Goal: Information Seeking & Learning: Learn about a topic

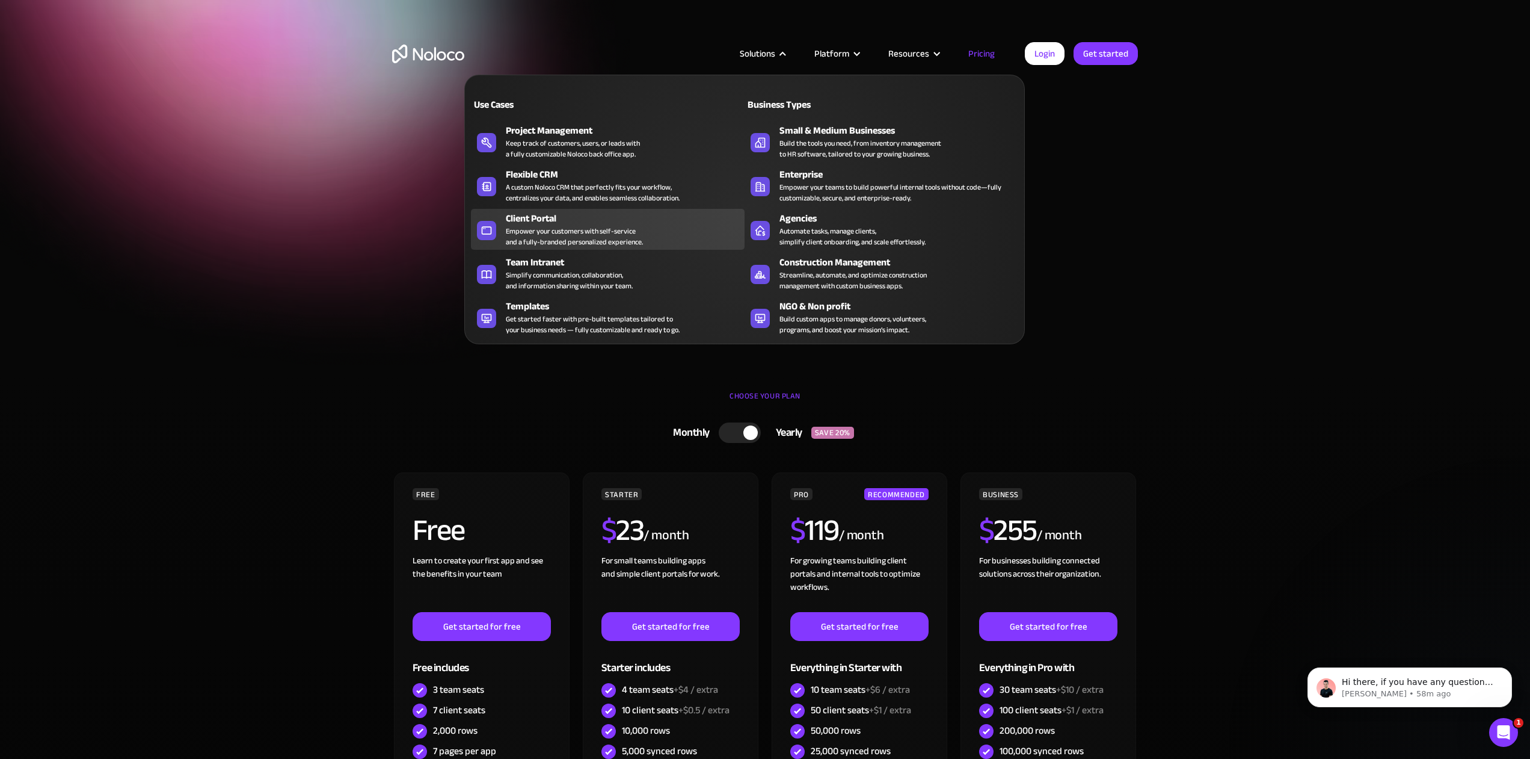
click at [531, 245] on div "Empower your customers with self-service and a fully-branded personalized exper…" at bounding box center [574, 237] width 137 height 22
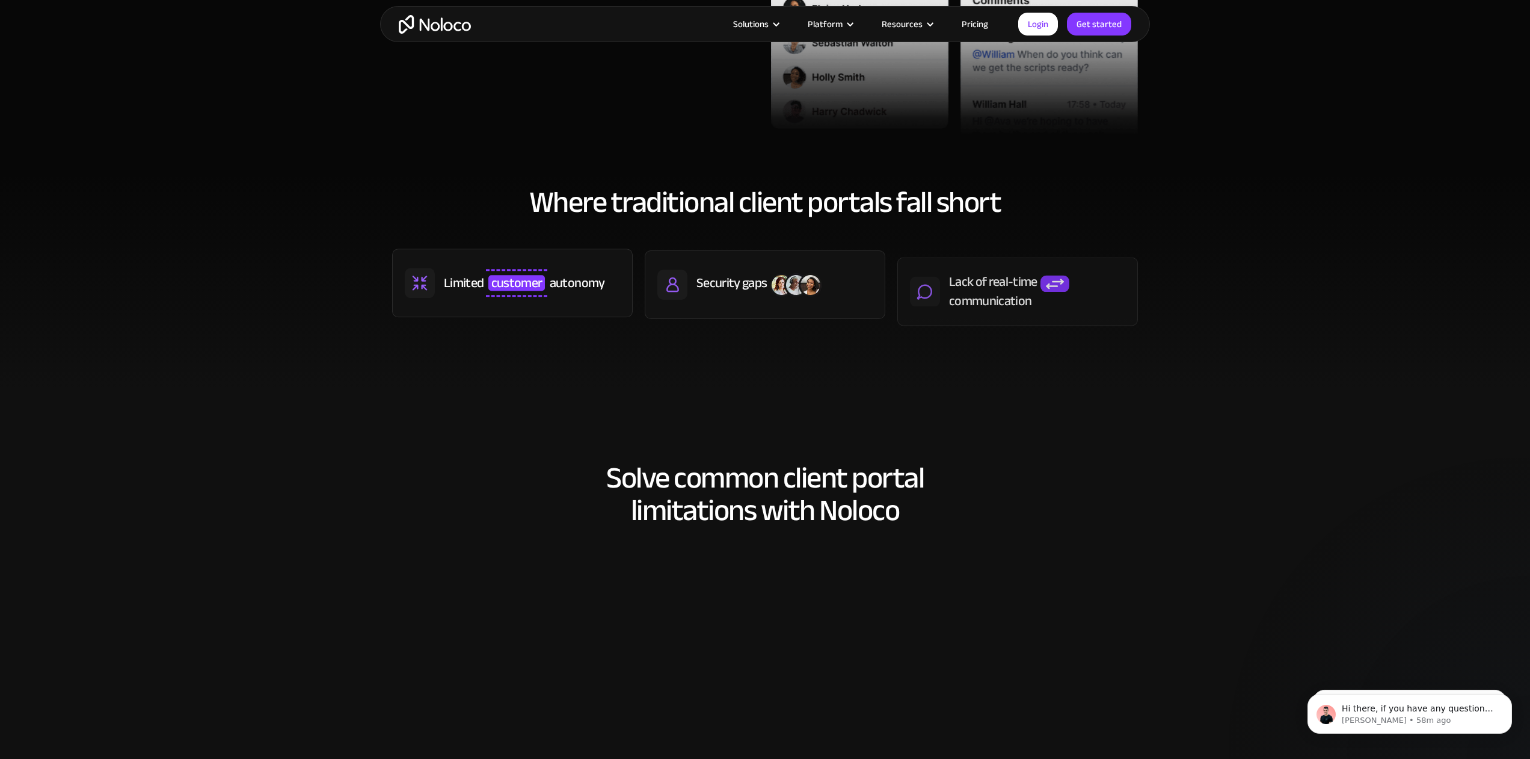
scroll to position [503, 0]
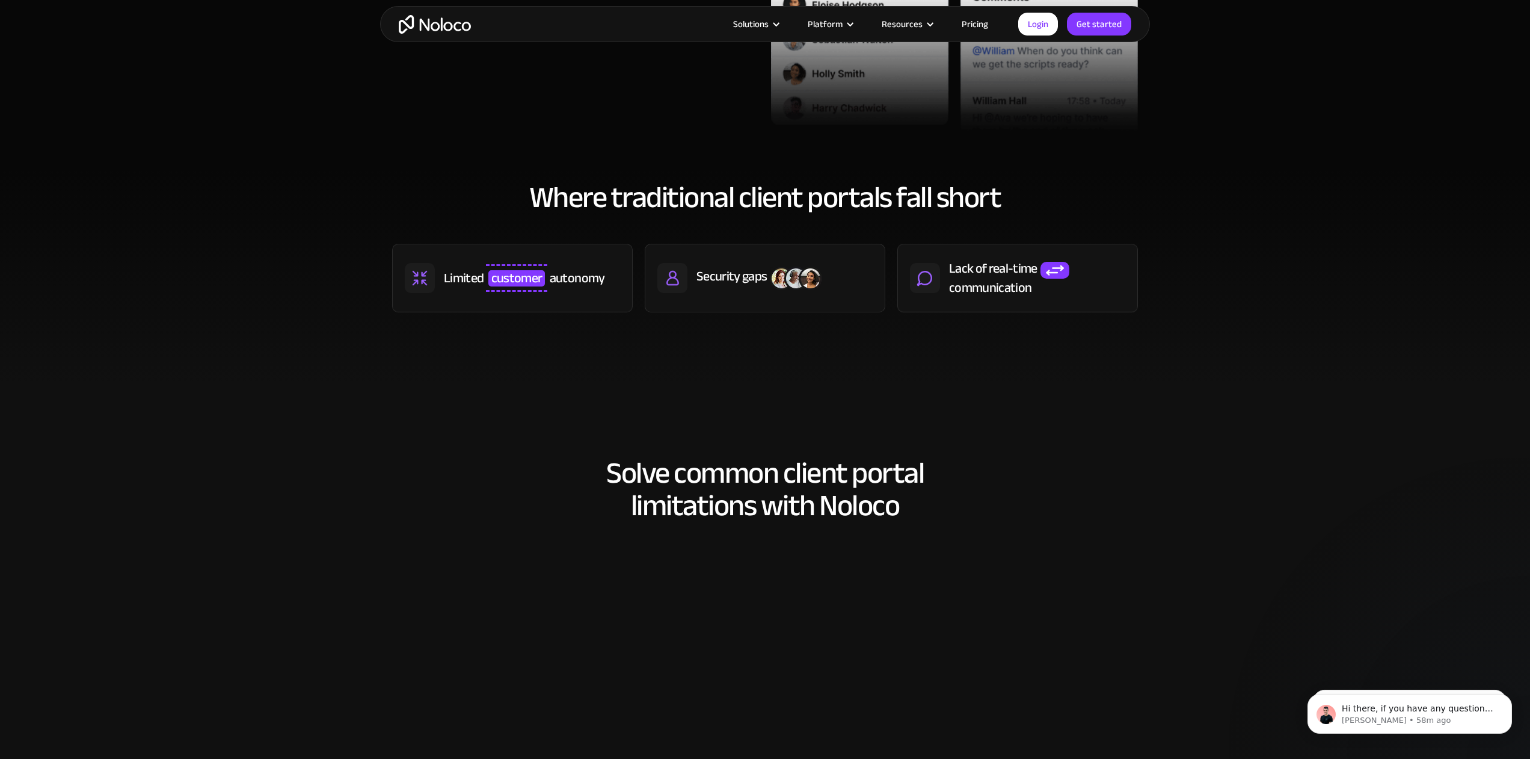
click at [583, 233] on div "Where traditional client portals fall short Limited customer autonomy Security …" at bounding box center [765, 258] width 770 height 179
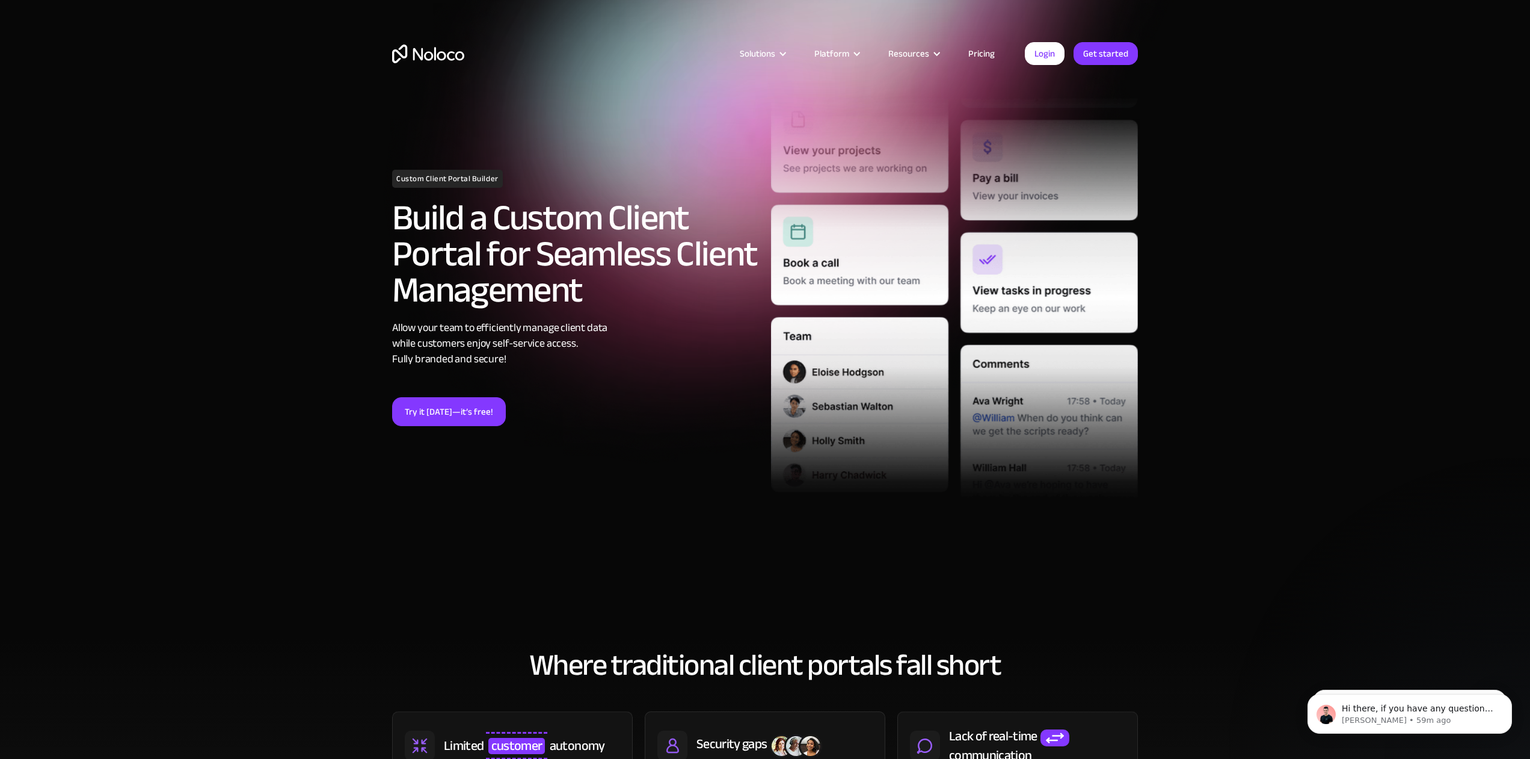
scroll to position [0, 0]
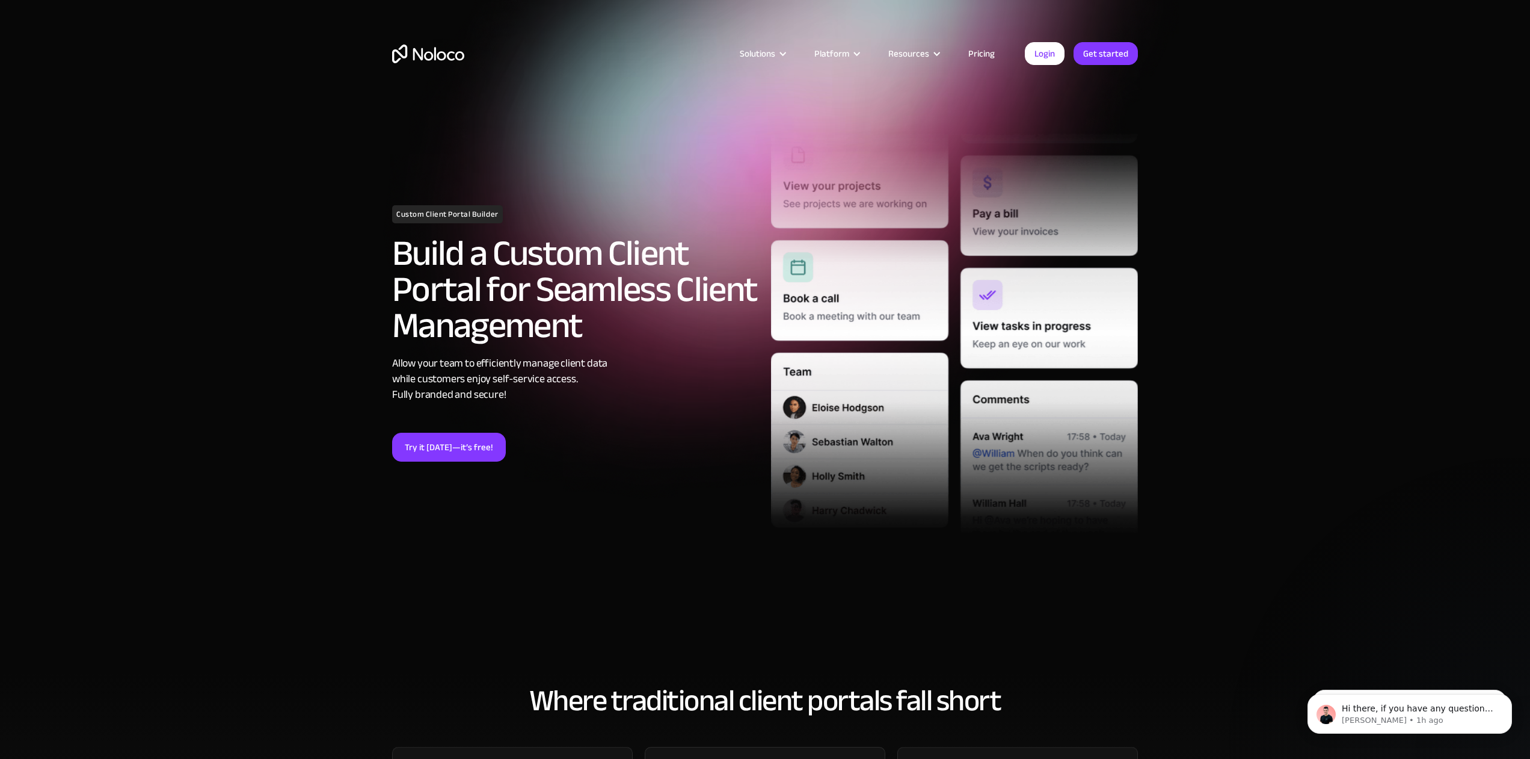
click at [986, 50] on link "Pricing" at bounding box center [981, 54] width 57 height 16
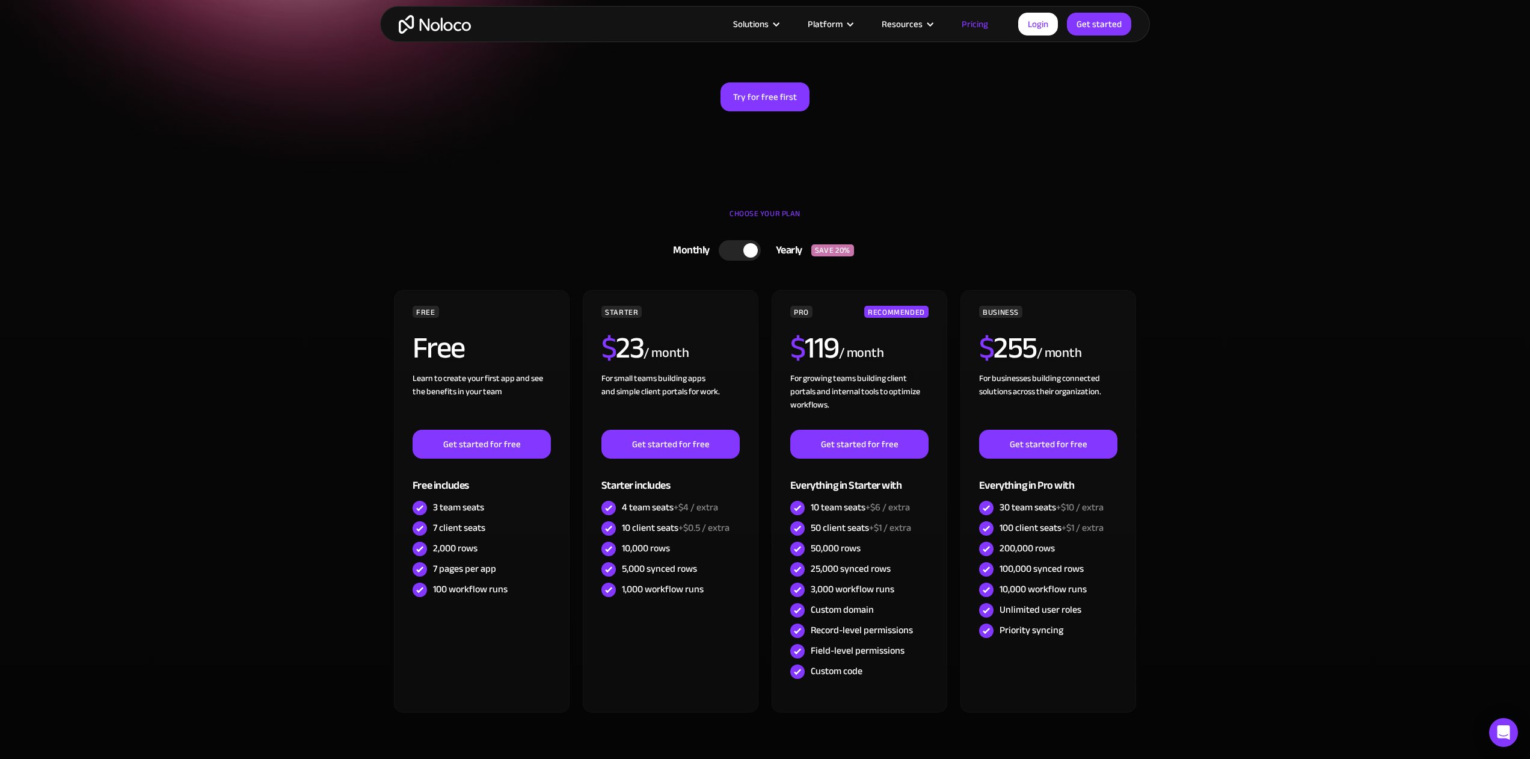
scroll to position [183, 0]
